Goal: Task Accomplishment & Management: Complete application form

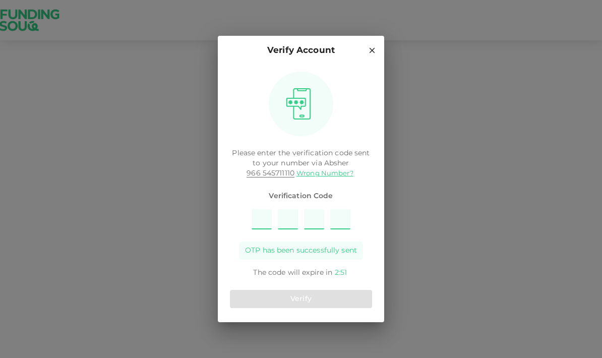
type input "6"
type input "7"
type input "9"
type input "1"
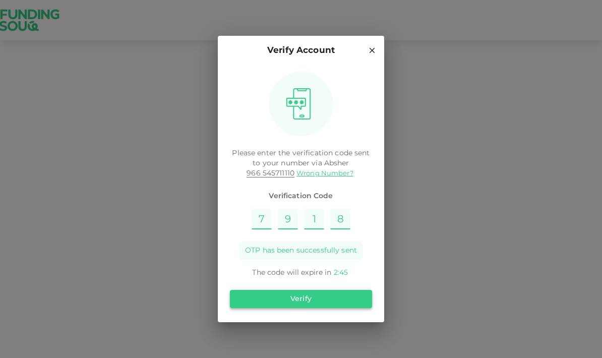
type input "8"
click at [358, 290] on button "Verify" at bounding box center [301, 299] width 142 height 18
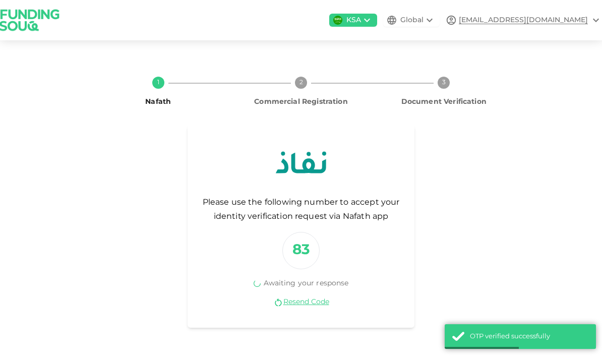
click at [435, 26] on icon at bounding box center [429, 20] width 12 height 12
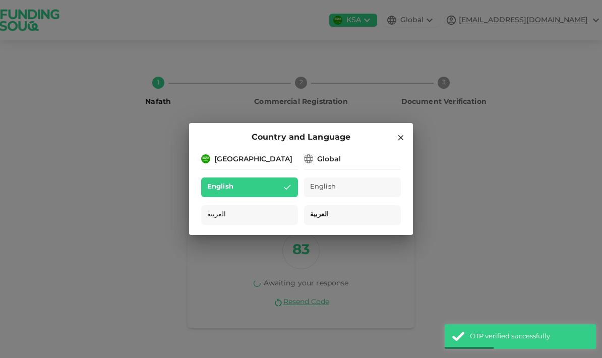
click at [370, 211] on div "العربية" at bounding box center [352, 215] width 97 height 20
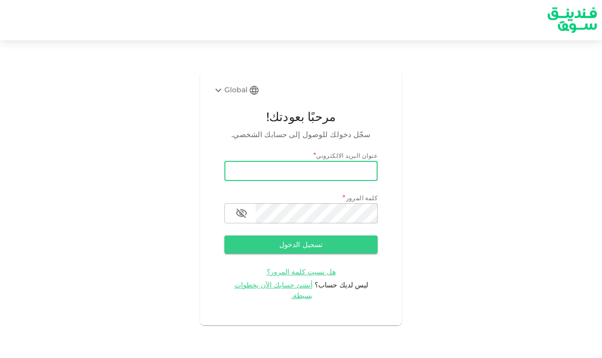
click at [365, 181] on input "email" at bounding box center [300, 171] width 153 height 20
type input "[EMAIL_ADDRESS][DOMAIN_NAME]"
click at [353, 253] on button "تسجيل الدخول" at bounding box center [300, 244] width 153 height 18
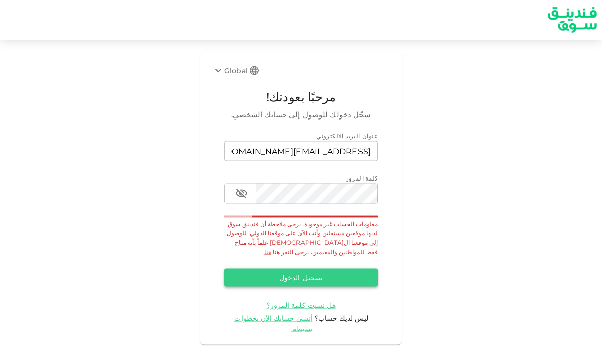
scroll to position [40, 0]
click at [352, 269] on button "تسجيل الدخول" at bounding box center [300, 278] width 153 height 18
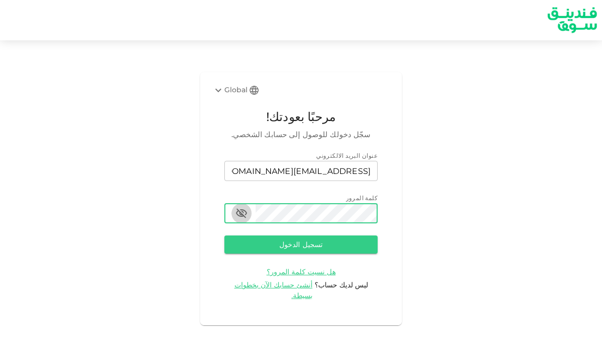
click at [239, 209] on icon "button" at bounding box center [241, 214] width 11 height 10
click at [235, 235] on button "تسجيل الدخول" at bounding box center [300, 244] width 153 height 18
